Goal: Task Accomplishment & Management: Use online tool/utility

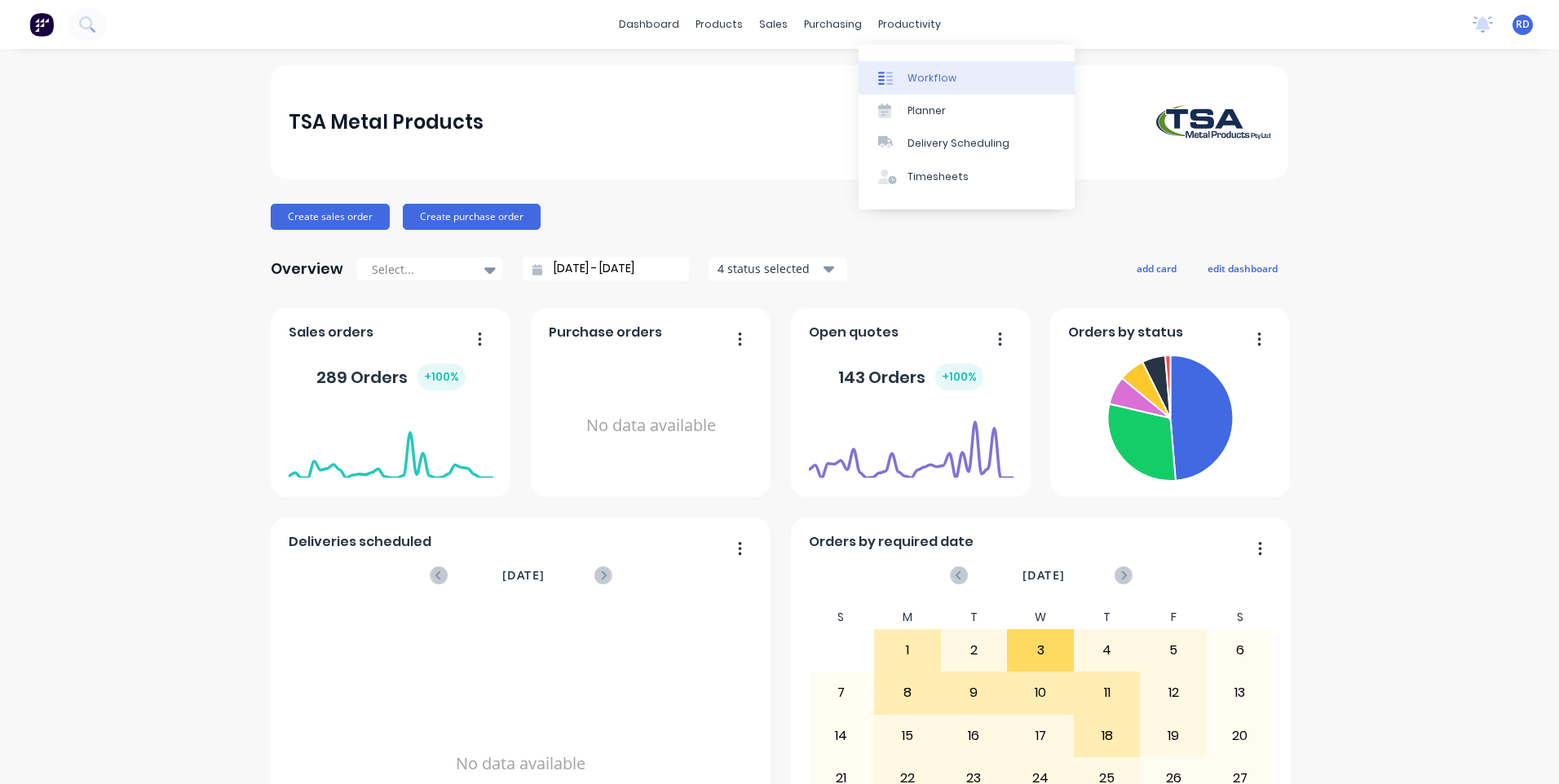
click at [929, 81] on div "Workflow" at bounding box center [932, 78] width 49 height 14
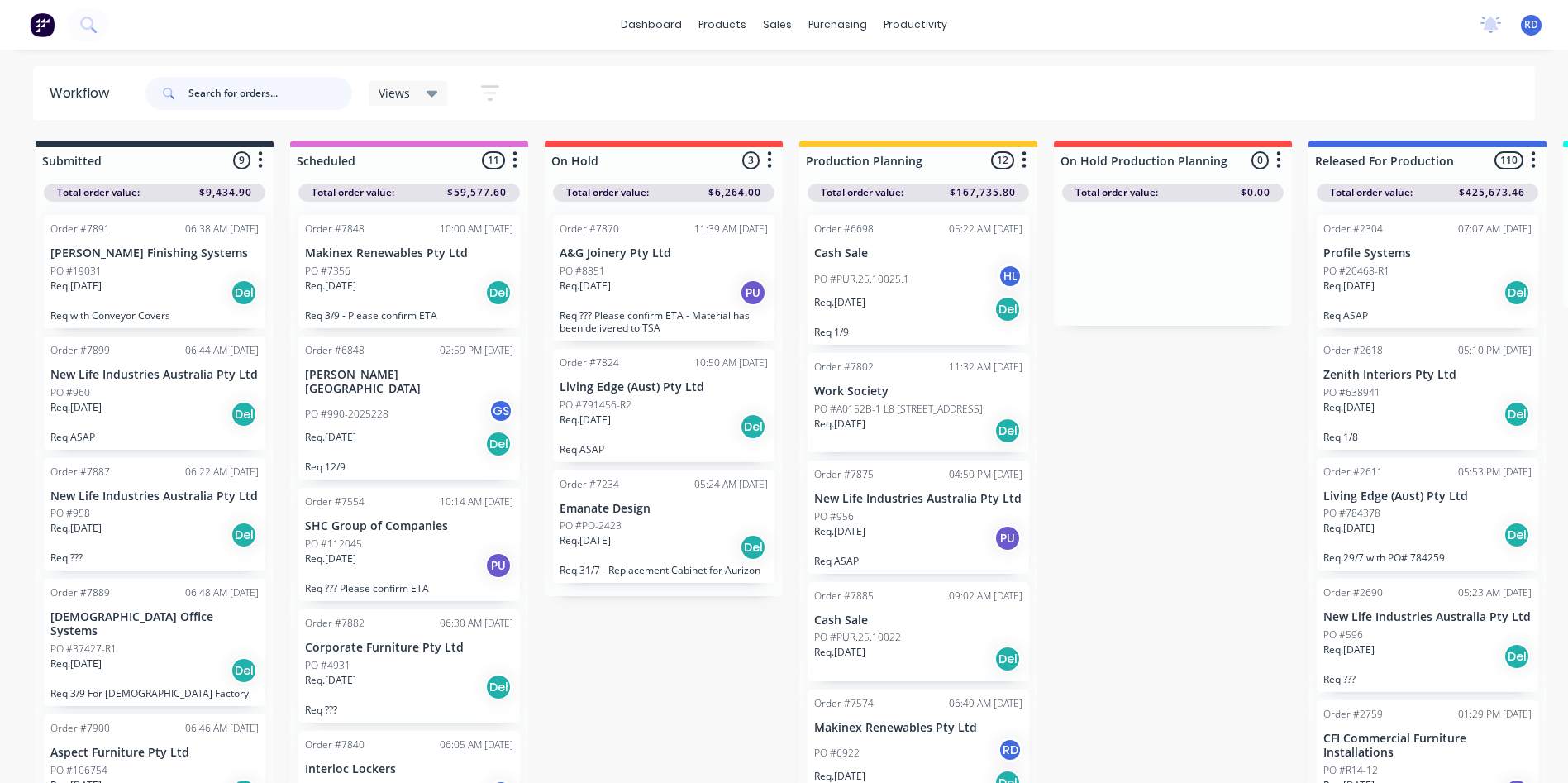
click at [249, 87] on input "text" at bounding box center [270, 93] width 163 height 33
type input "98741"
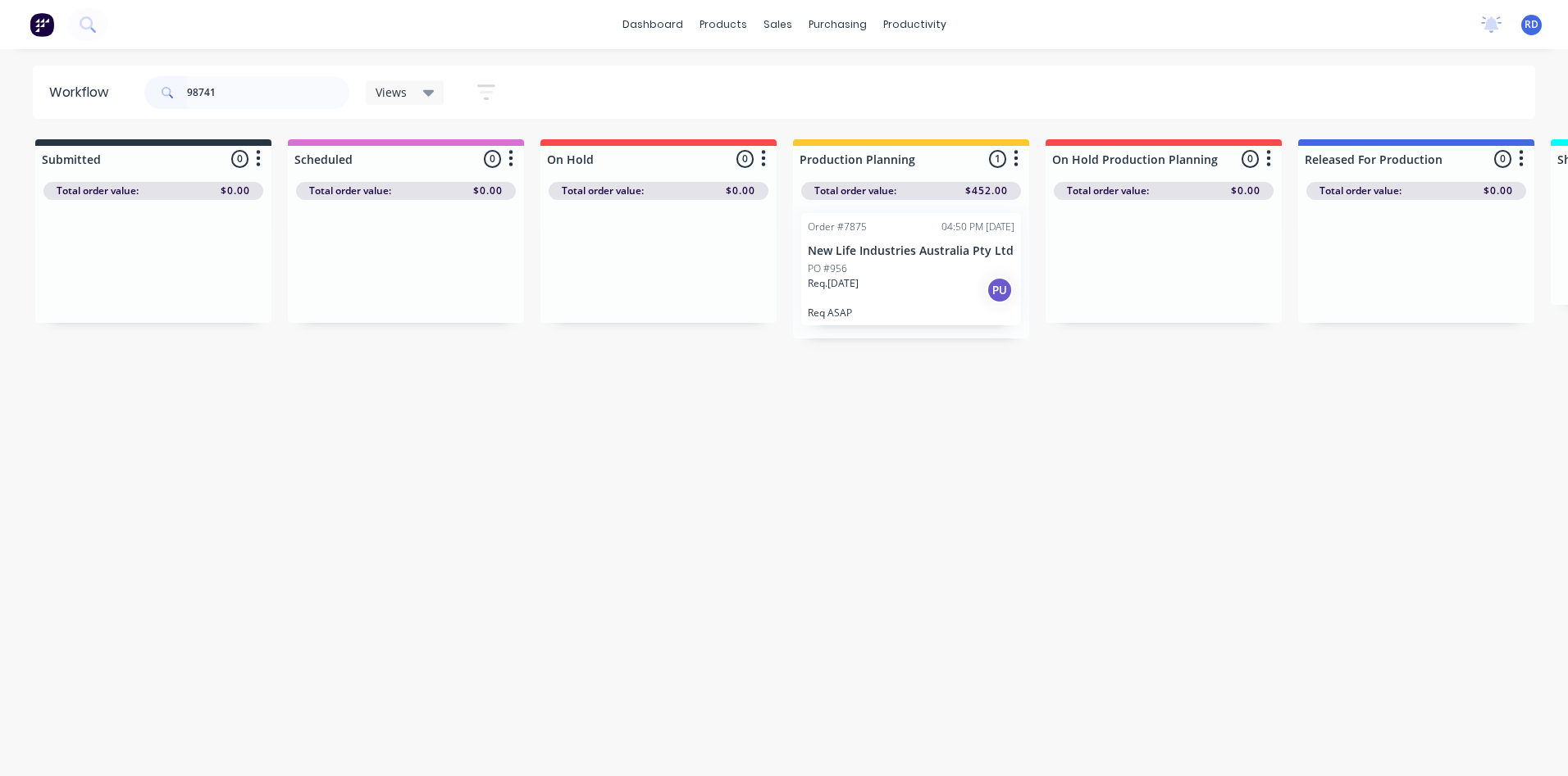
click at [918, 285] on div "Req. [DATE] PU" at bounding box center [911, 289] width 207 height 28
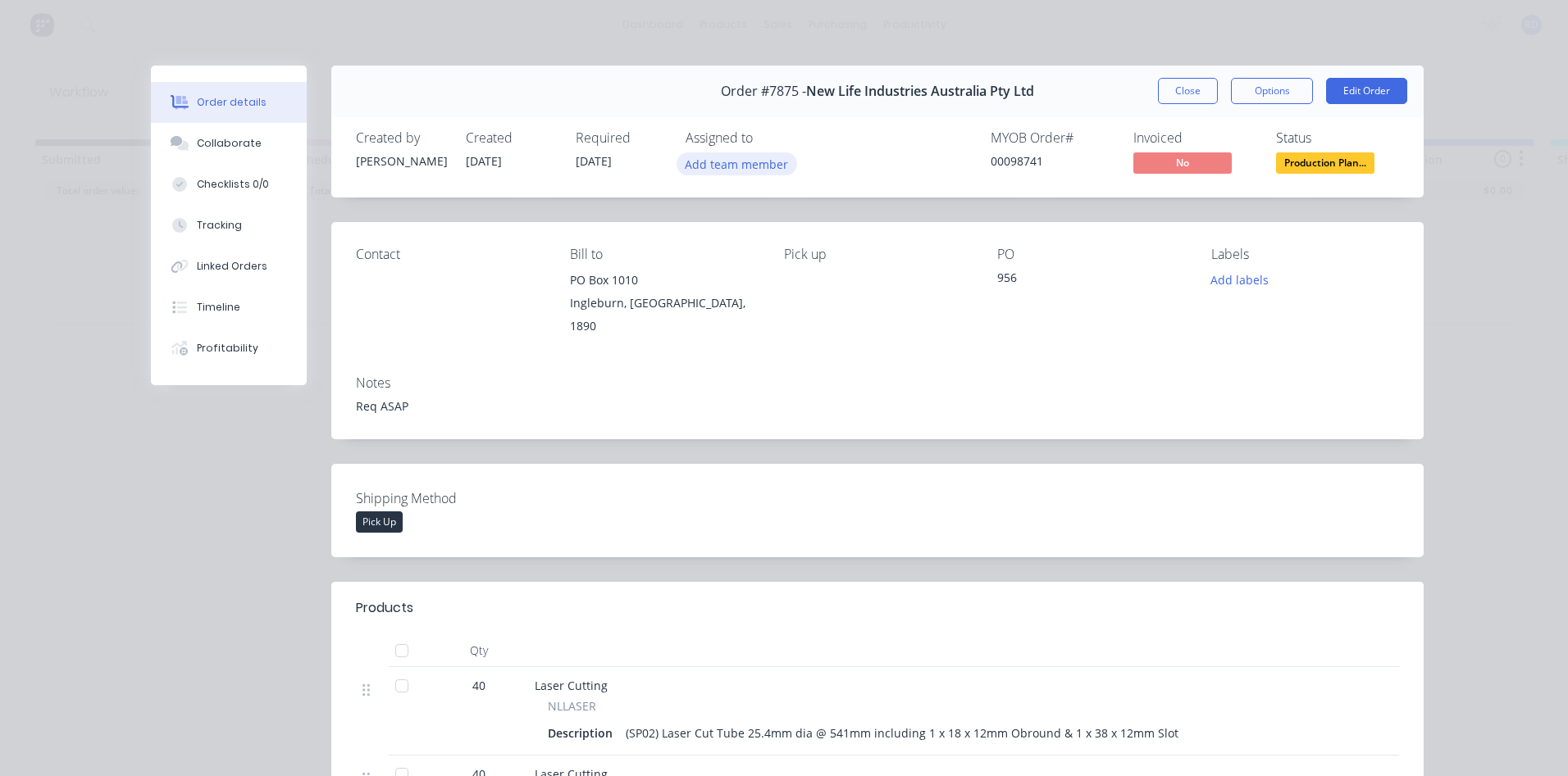
click at [750, 166] on button "Add team member" at bounding box center [736, 163] width 121 height 22
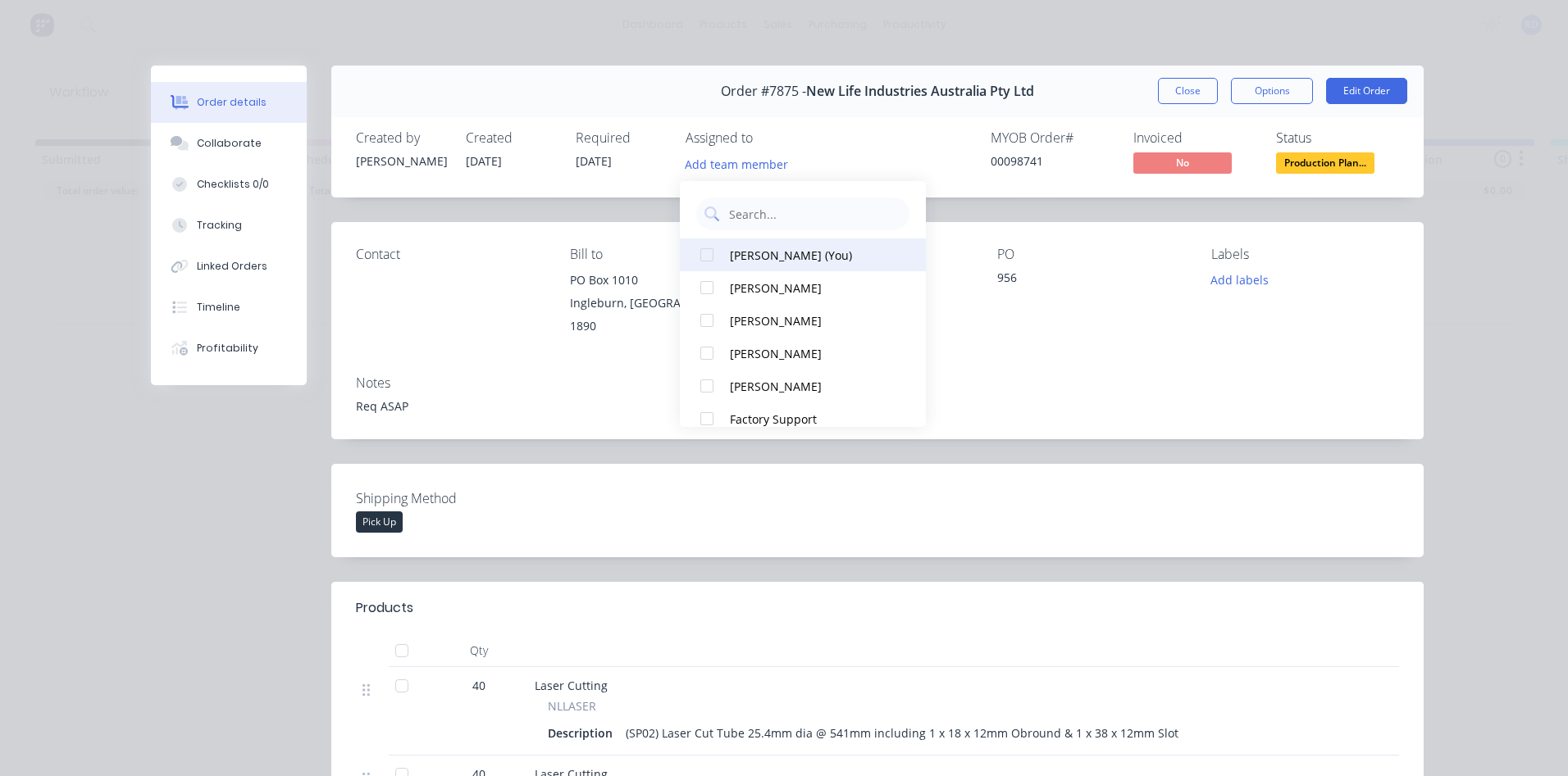
click at [750, 253] on div "[PERSON_NAME] (You)" at bounding box center [812, 255] width 164 height 17
click at [210, 138] on div "Collaborate" at bounding box center [230, 143] width 65 height 14
